Goal: Task Accomplishment & Management: Complete application form

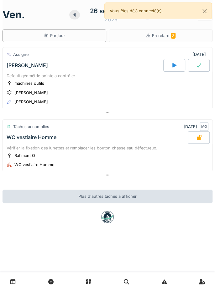
click at [125, 65] on div "[PERSON_NAME]" at bounding box center [84, 65] width 158 height 13
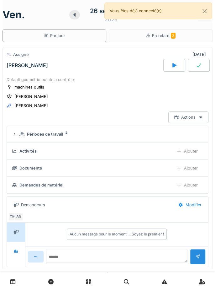
scroll to position [22, 0]
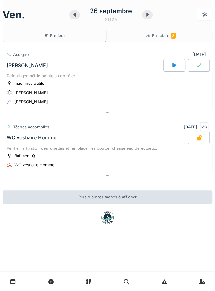
click at [169, 33] on span "En retard 3" at bounding box center [164, 35] width 24 height 5
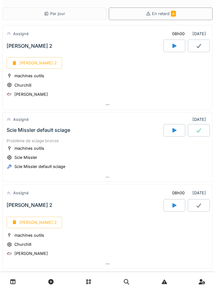
click at [40, 67] on div "[PERSON_NAME] 2" at bounding box center [35, 63] width 56 height 12
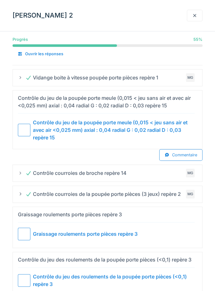
scroll to position [65, 0]
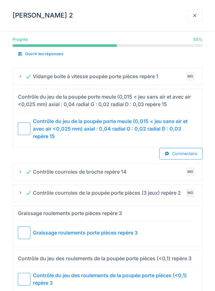
click at [23, 127] on div at bounding box center [24, 128] width 13 height 13
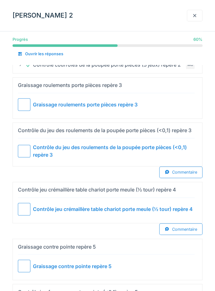
scroll to position [166, 0]
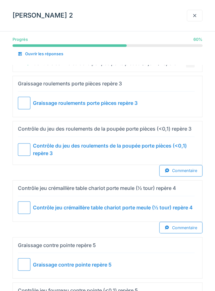
click at [30, 154] on div at bounding box center [24, 149] width 13 height 13
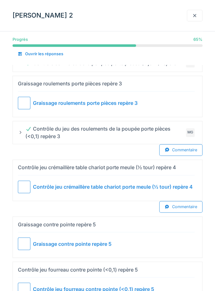
click at [28, 183] on div at bounding box center [24, 187] width 13 height 13
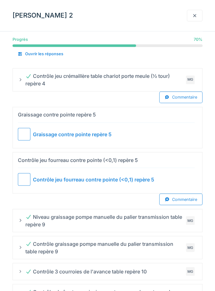
scroll to position [258, 0]
click at [24, 175] on div at bounding box center [24, 179] width 13 height 13
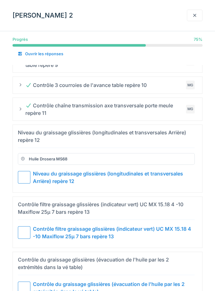
scroll to position [420, 0]
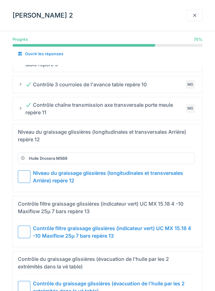
click at [26, 170] on div at bounding box center [24, 176] width 13 height 13
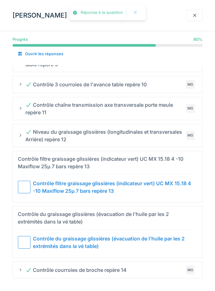
scroll to position [386, 0]
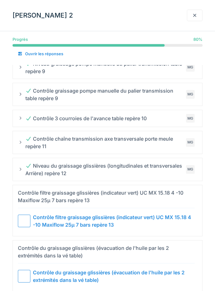
click at [24, 215] on div at bounding box center [24, 221] width 13 height 13
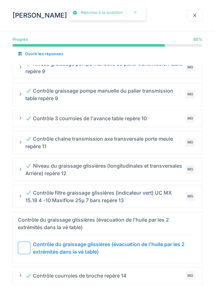
scroll to position [358, 0]
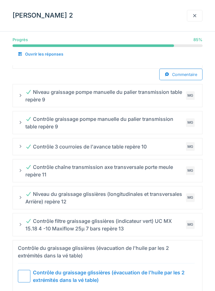
click at [23, 271] on div at bounding box center [24, 276] width 13 height 13
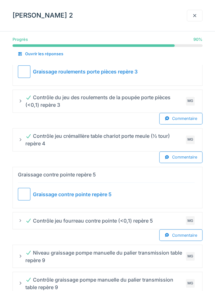
scroll to position [199, 0]
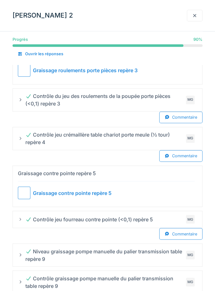
click at [25, 189] on div at bounding box center [24, 192] width 13 height 13
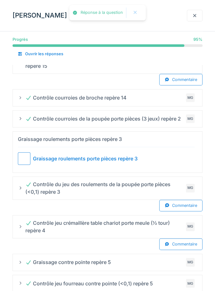
scroll to position [108, 0]
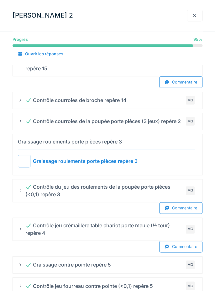
click at [24, 155] on div at bounding box center [24, 161] width 13 height 13
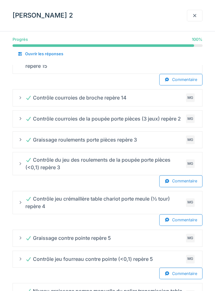
scroll to position [0, 0]
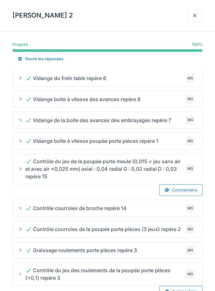
click at [198, 13] on div at bounding box center [195, 16] width 16 height 12
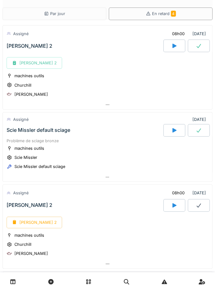
click at [202, 48] on div at bounding box center [199, 46] width 22 height 13
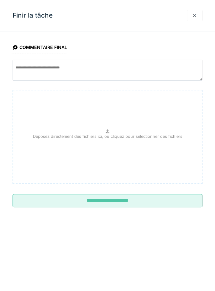
click at [163, 200] on input "**********" at bounding box center [108, 200] width 190 height 13
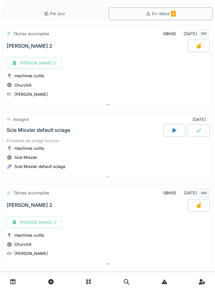
click at [12, 283] on icon at bounding box center [12, 281] width 5 height 5
